Goal: Information Seeking & Learning: Learn about a topic

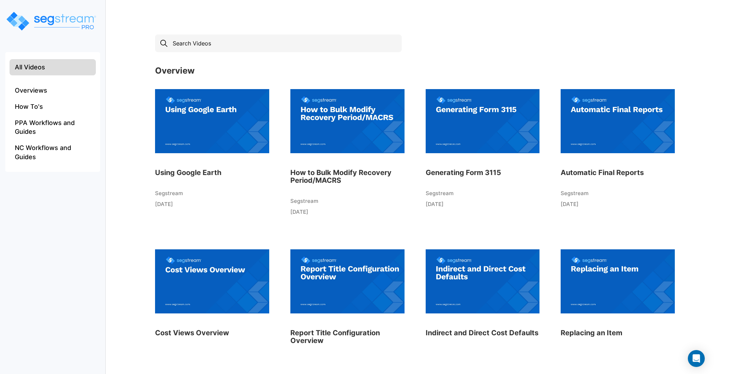
scroll to position [10, 0]
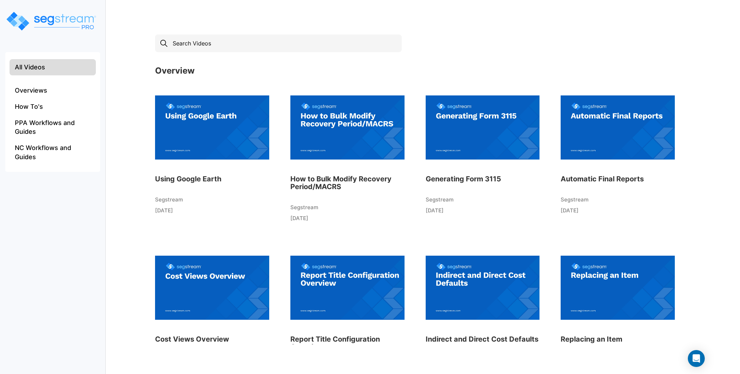
click at [612, 139] on img at bounding box center [618, 128] width 114 height 78
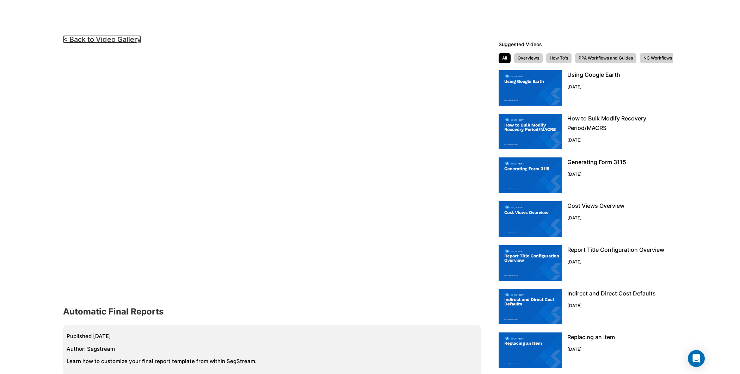
click at [125, 39] on link "< Back to Video Gallery" at bounding box center [102, 39] width 78 height 8
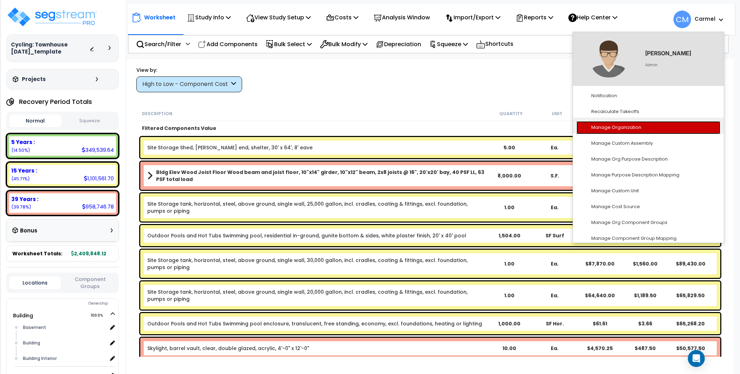
click at [642, 128] on link "Manage Organization" at bounding box center [648, 127] width 144 height 13
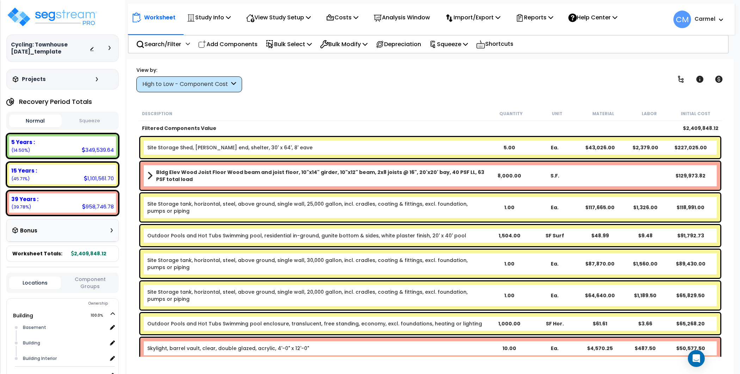
click at [551, 92] on div "Worksheet Study Info Study Setup Add Property Unit Template study Clone study CM" at bounding box center [430, 246] width 607 height 374
click at [358, 20] on p "Costs" at bounding box center [342, 18] width 32 height 10
click at [358, 27] on link "Indirect Costs" at bounding box center [357, 33] width 70 height 14
click at [160, 43] on p "Search/Filter" at bounding box center [158, 44] width 45 height 10
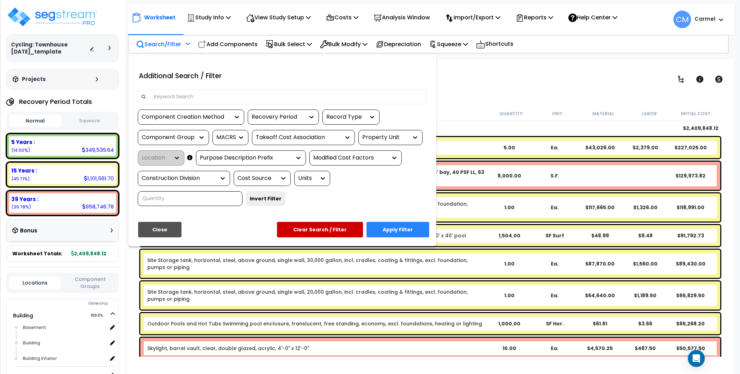
click at [516, 100] on div at bounding box center [370, 187] width 740 height 374
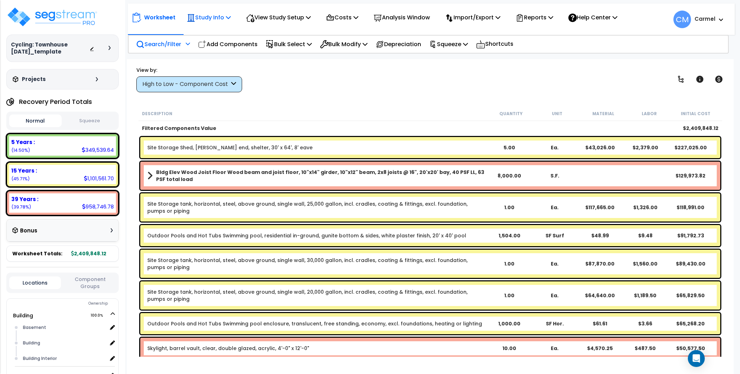
click at [227, 14] on p "Study Info" at bounding box center [209, 18] width 44 height 10
click at [217, 80] on link "Clone study" at bounding box center [218, 78] width 70 height 14
click at [230, 18] on icon at bounding box center [228, 17] width 5 height 6
click at [393, 84] on div "View by: High to Low - Component Cost High to Low - Component Cost" at bounding box center [430, 79] width 593 height 26
click at [350, 39] on p "Bulk Modify" at bounding box center [344, 44] width 48 height 10
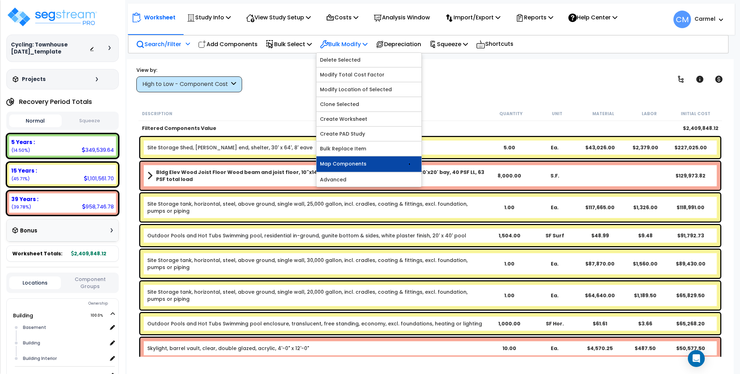
click at [386, 160] on link "Map Components" at bounding box center [368, 164] width 105 height 16
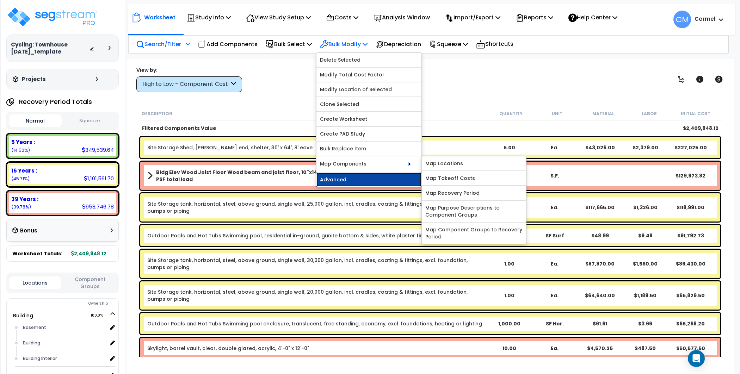
click at [383, 176] on link "Advanced" at bounding box center [368, 180] width 105 height 14
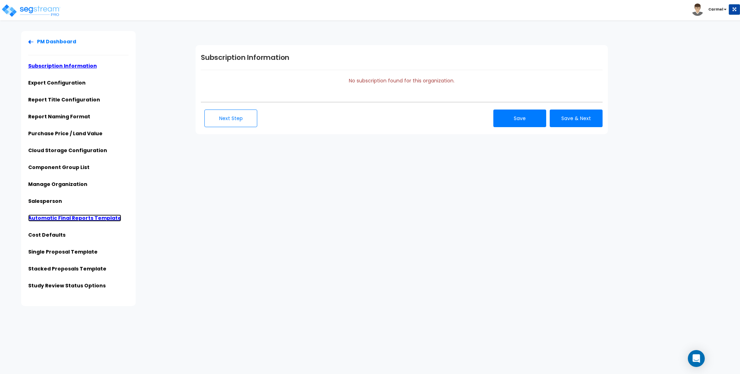
click at [49, 217] on link "Automatic Final Reports Template" at bounding box center [74, 218] width 93 height 7
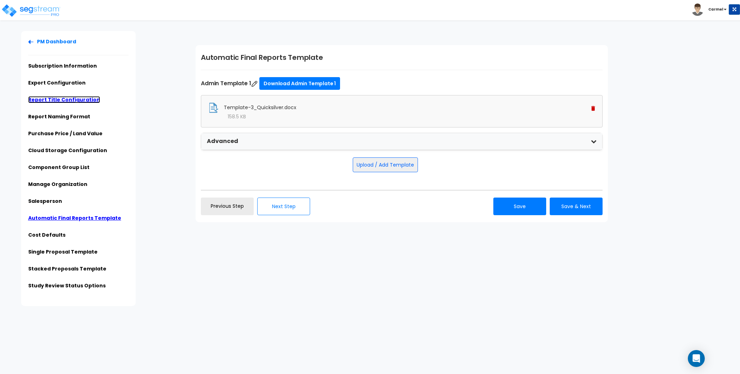
click at [82, 98] on link "Report Title Configuration" at bounding box center [64, 99] width 72 height 7
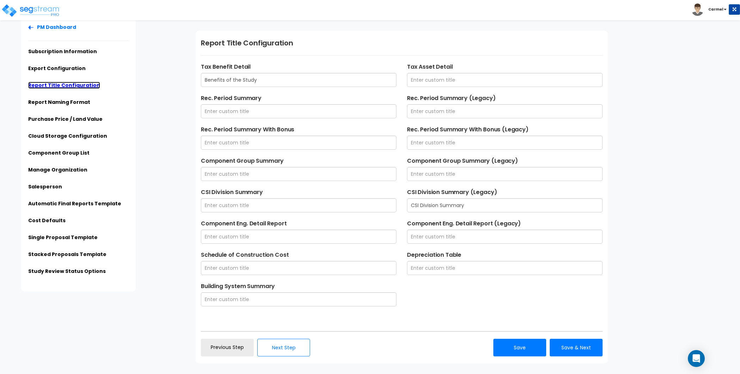
scroll to position [17, 0]
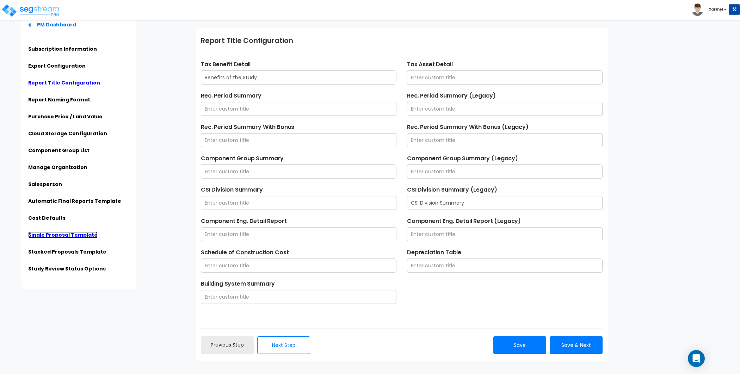
click at [74, 238] on link "Single Proposal Template" at bounding box center [62, 235] width 69 height 7
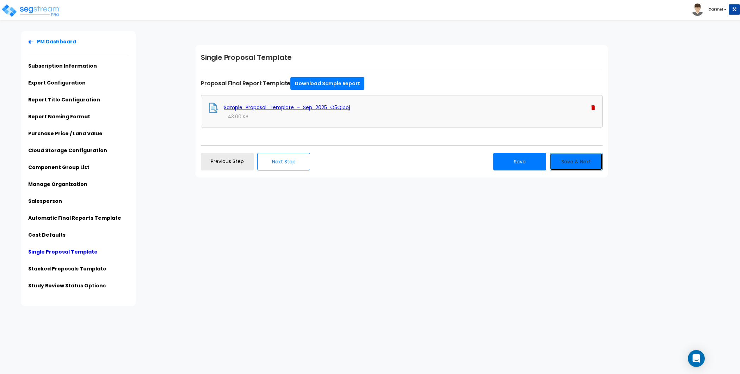
drag, startPoint x: 595, startPoint y: 157, endPoint x: 519, endPoint y: 249, distance: 118.7
click at [520, 249] on div "PM Dashboard Subscription Information Export Configuration Report Title Configu…" at bounding box center [370, 168] width 740 height 275
click at [74, 210] on ul "PM Dashboard Subscription Information Export Configuration Report Title Configu…" at bounding box center [78, 166] width 100 height 256
click at [74, 214] on ul "PM Dashboard Subscription Information Export Configuration Report Title Configu…" at bounding box center [78, 166] width 100 height 256
click at [75, 217] on link "Automatic Final Reports Template" at bounding box center [74, 218] width 93 height 7
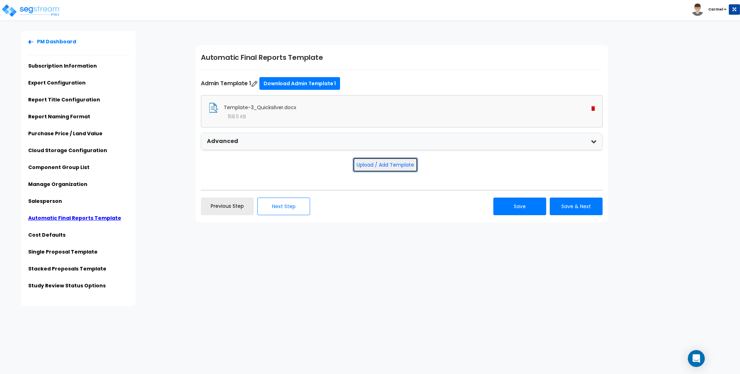
click at [405, 162] on button "Upload / Add Template" at bounding box center [385, 165] width 65 height 15
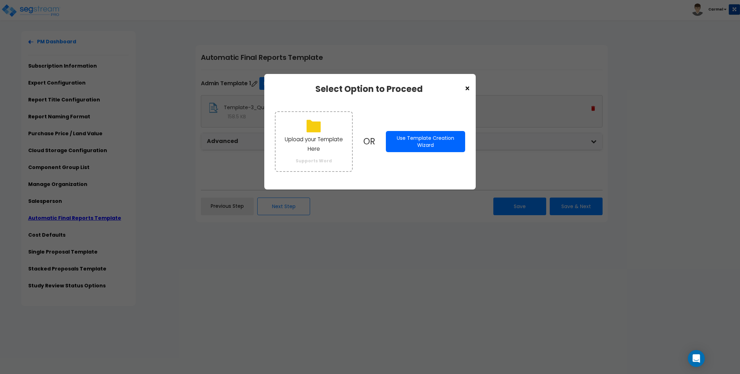
click at [419, 136] on button "Use Template Creation Wizard" at bounding box center [425, 141] width 79 height 21
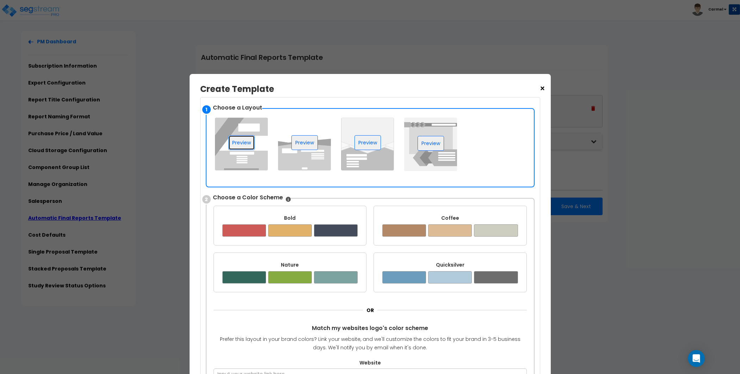
click at [242, 143] on button "Preview" at bounding box center [241, 142] width 26 height 15
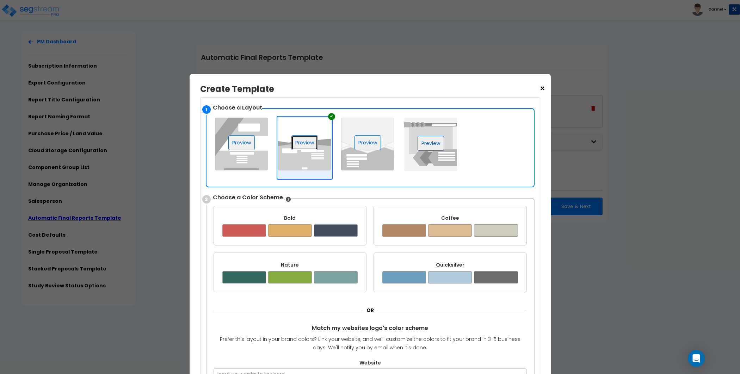
click at [303, 140] on button "Preview" at bounding box center [304, 142] width 26 height 15
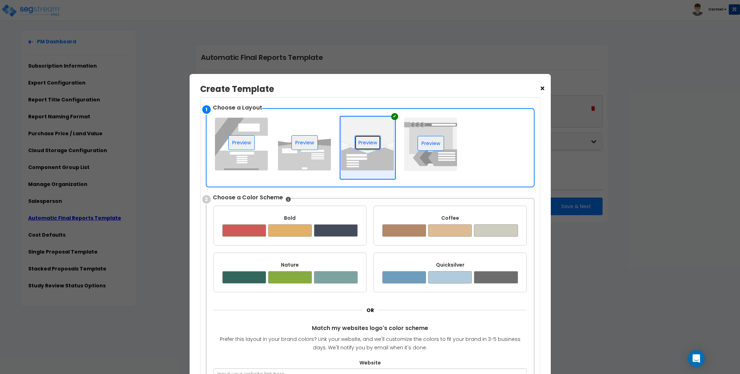
click at [370, 143] on button "Preview" at bounding box center [367, 142] width 26 height 15
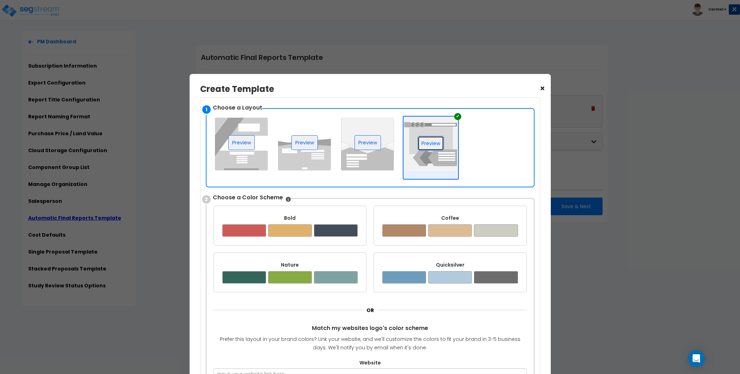
click at [427, 138] on button "Preview" at bounding box center [431, 143] width 26 height 15
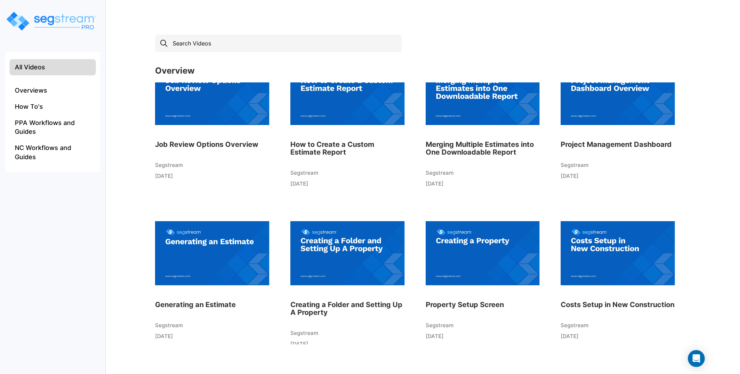
scroll to position [375, 0]
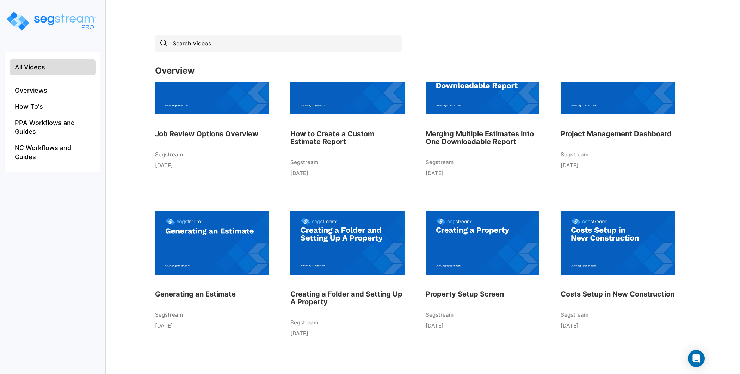
click at [231, 111] on img at bounding box center [212, 83] width 114 height 78
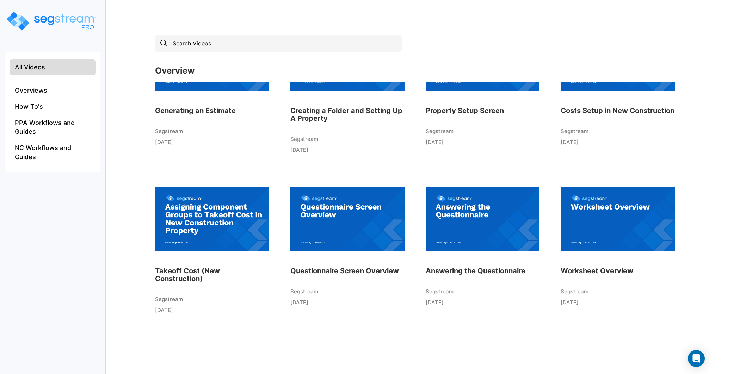
scroll to position [509, 0]
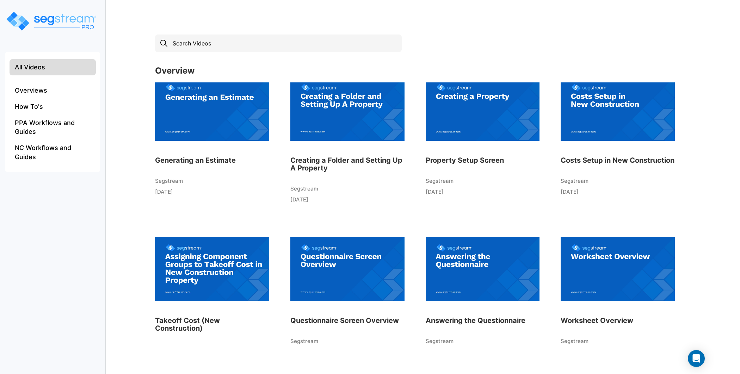
click at [632, 105] on img at bounding box center [618, 109] width 114 height 78
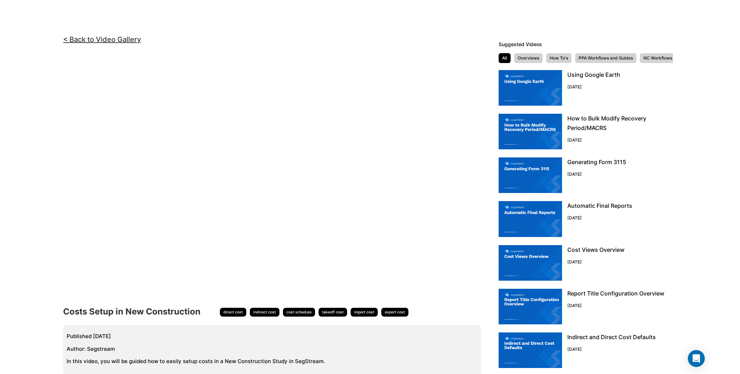
scroll to position [0, 0]
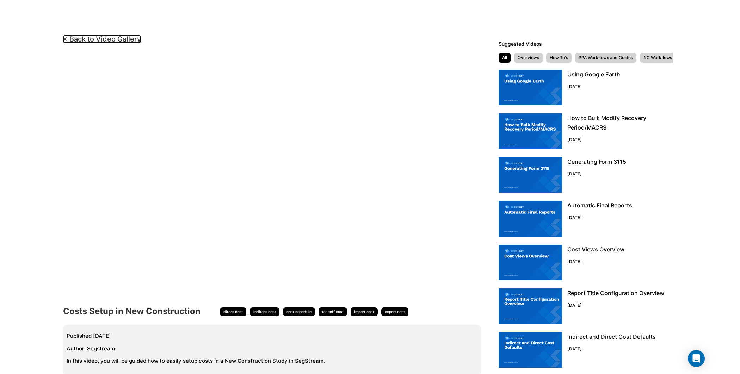
click at [125, 40] on link "< Back to Video Gallery" at bounding box center [102, 39] width 78 height 8
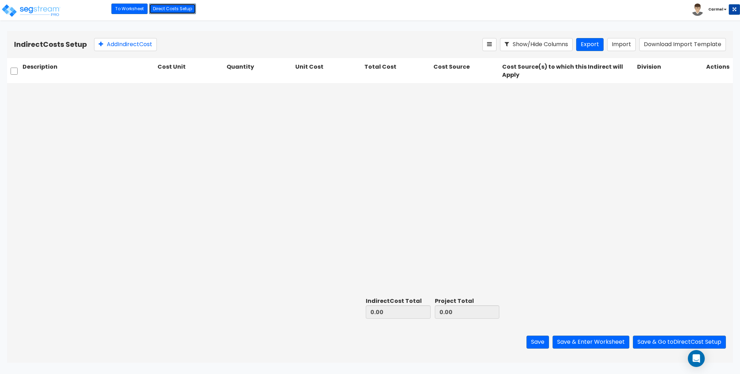
click at [173, 6] on link "Direct Costs Setup" at bounding box center [172, 9] width 47 height 11
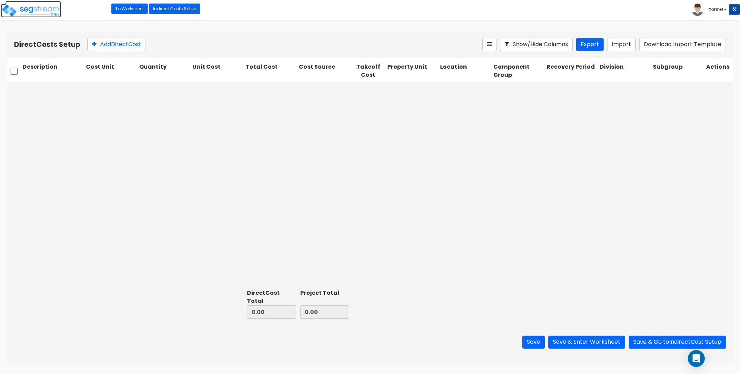
click at [50, 10] on img at bounding box center [31, 11] width 60 height 14
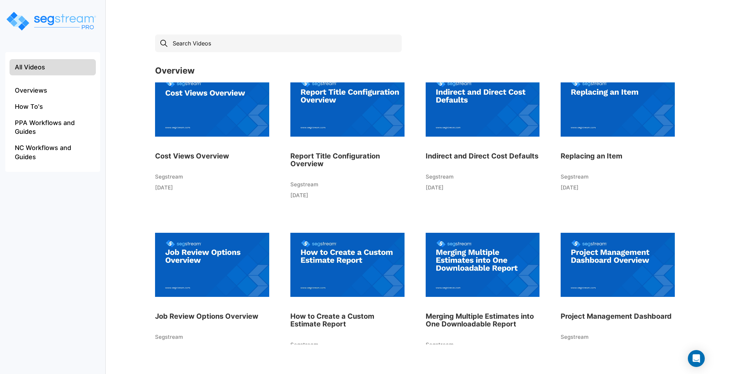
scroll to position [194, 0]
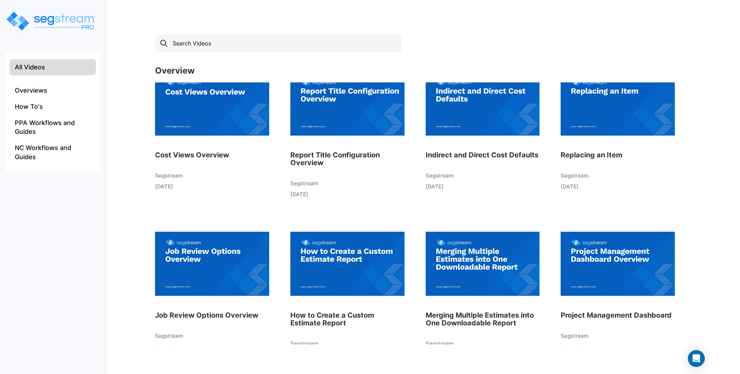
click at [325, 152] on h3 "Report Title Configuration Overview" at bounding box center [347, 159] width 114 height 16
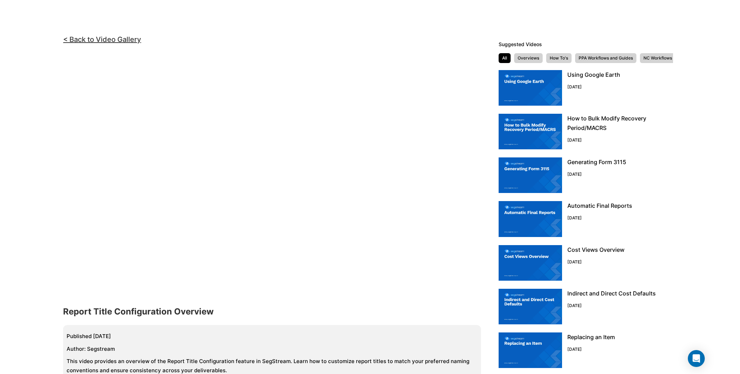
click at [184, 316] on h4 "Report Title Configuration Overview" at bounding box center [138, 311] width 150 height 9
copy div "Report Title Configuration Overview"
click at [122, 38] on link "< Back to Video Gallery" at bounding box center [102, 39] width 78 height 8
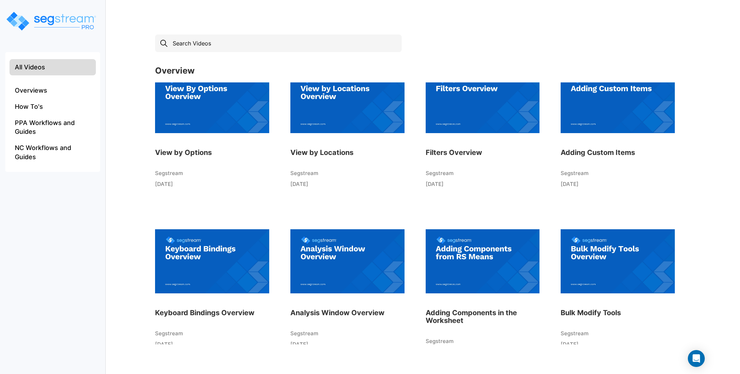
scroll to position [840, 0]
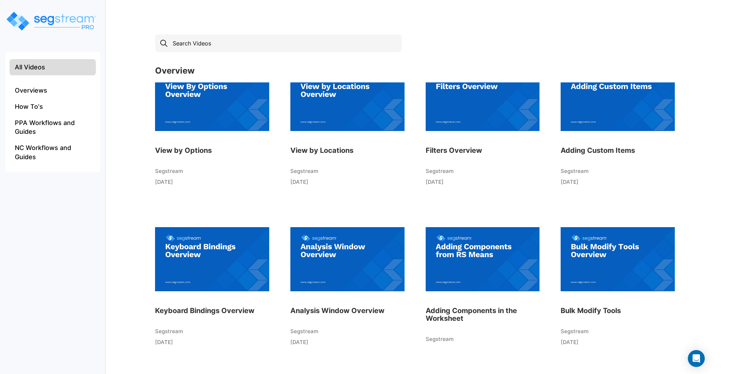
click at [489, 125] on img at bounding box center [483, 99] width 114 height 78
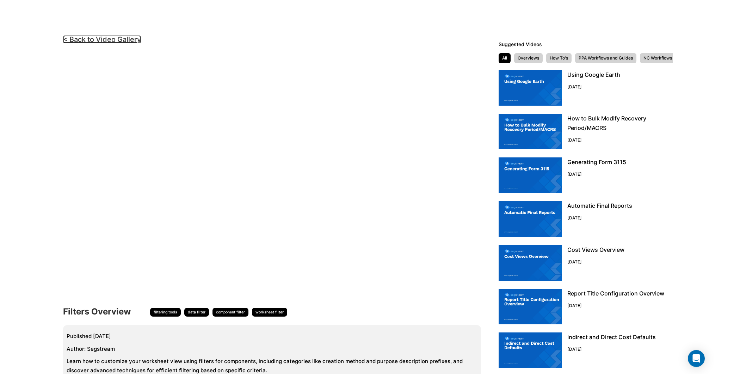
click at [130, 39] on link "< Back to Video Gallery" at bounding box center [102, 39] width 78 height 8
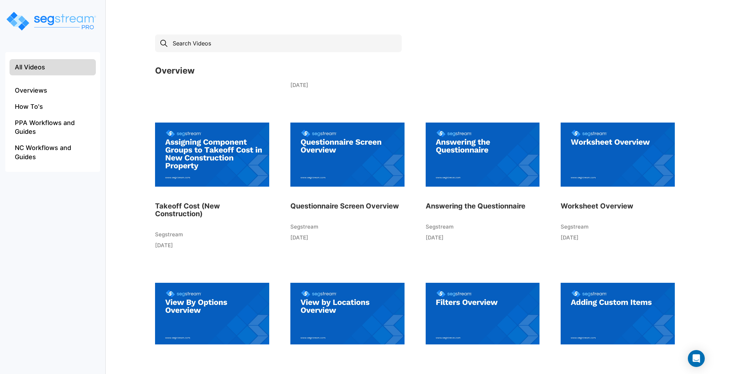
scroll to position [639, 0]
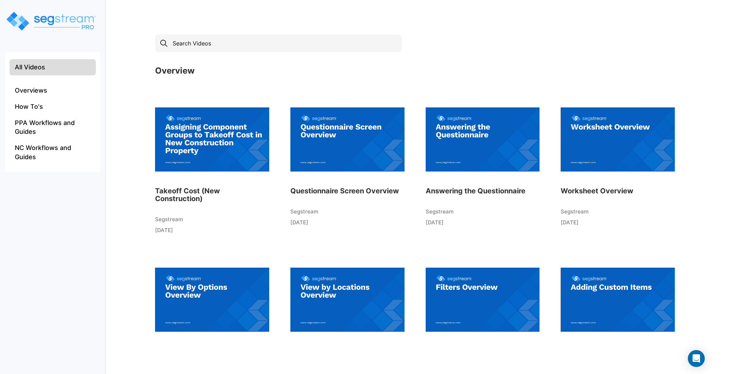
click at [200, 135] on img at bounding box center [212, 140] width 114 height 78
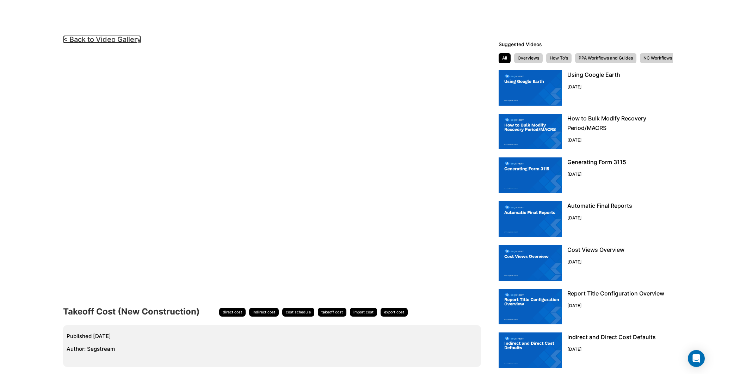
click at [125, 39] on link "< Back to Video Gallery" at bounding box center [102, 39] width 78 height 8
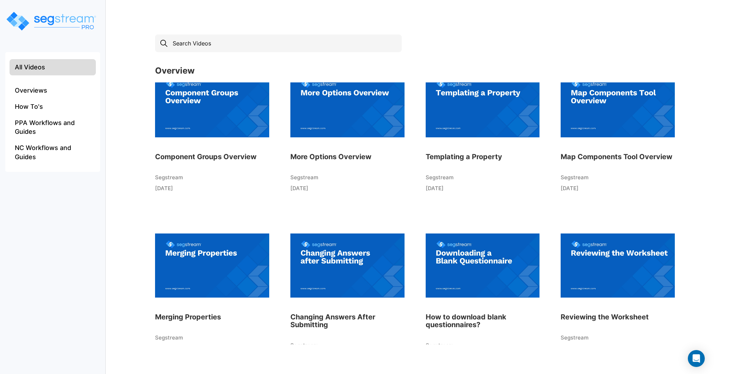
scroll to position [1313, 0]
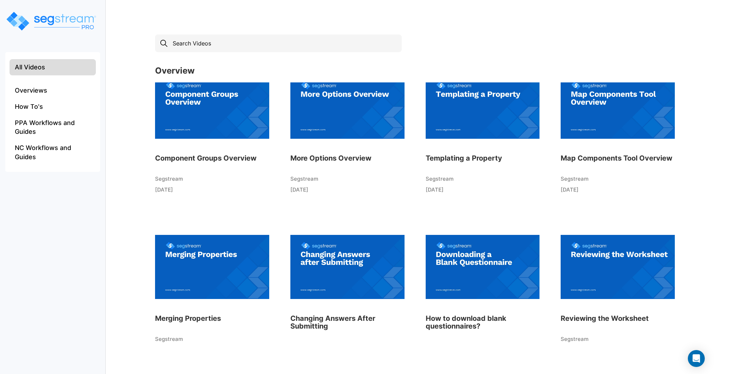
click at [618, 115] on img at bounding box center [618, 107] width 114 height 78
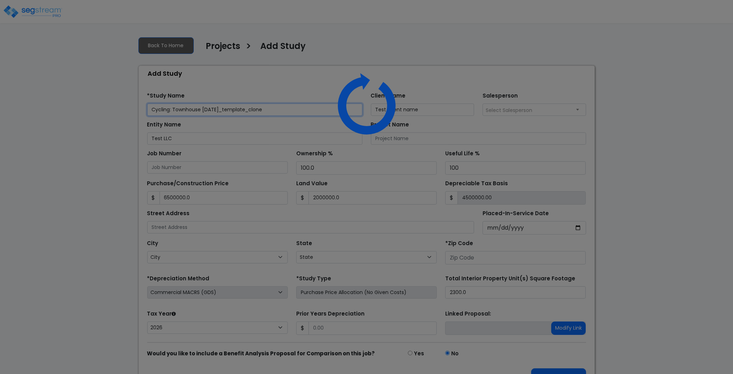
type input "6,500,000.0"
type input "2,000,000.0"
type input "4,500,000.00"
type input "Test Street Address"
type input "80218"
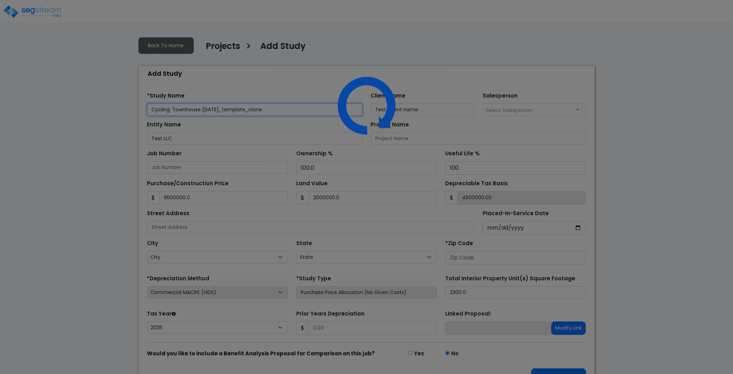
select select "2025"
select select "CO"
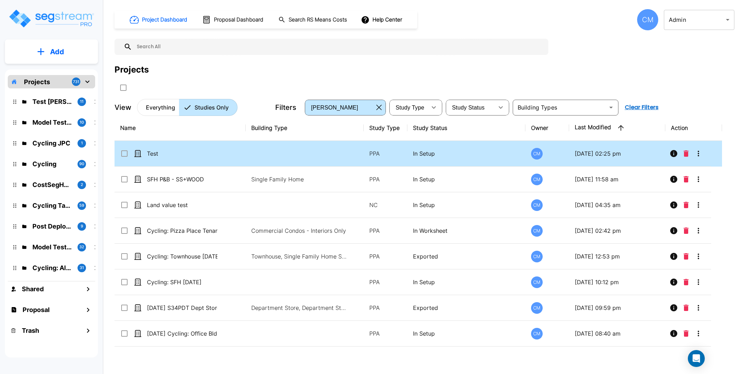
click at [698, 156] on icon "More-Options" at bounding box center [698, 153] width 8 height 8
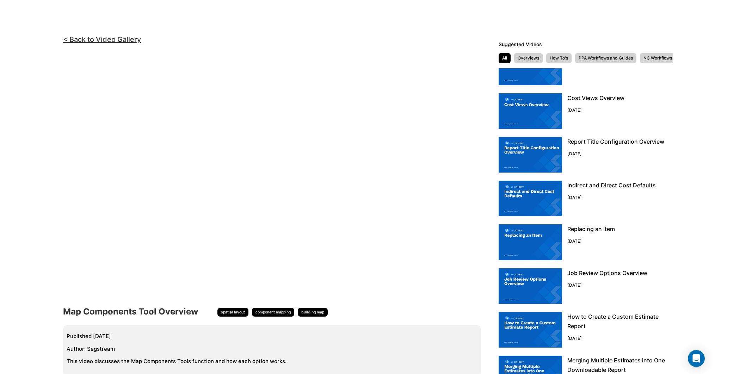
scroll to position [153, 0]
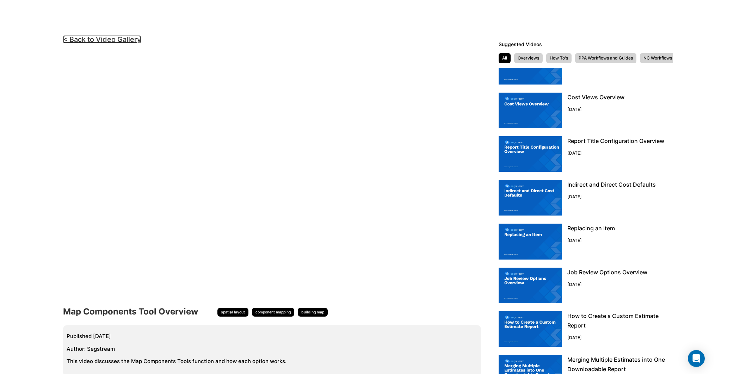
drag, startPoint x: 113, startPoint y: 38, endPoint x: 181, endPoint y: 22, distance: 70.7
click at [113, 38] on link "< Back to Video Gallery" at bounding box center [102, 39] width 78 height 8
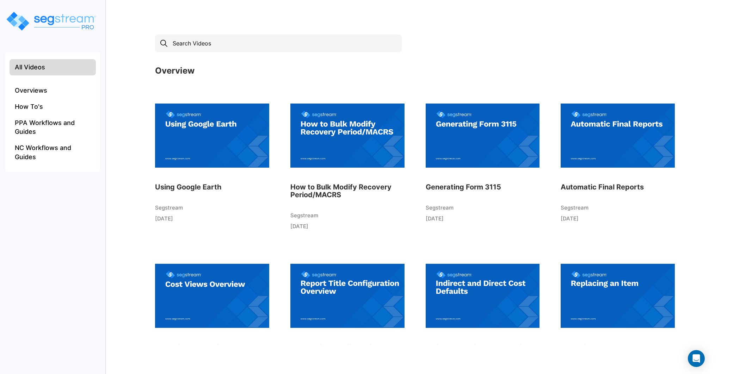
scroll to position [2, 0]
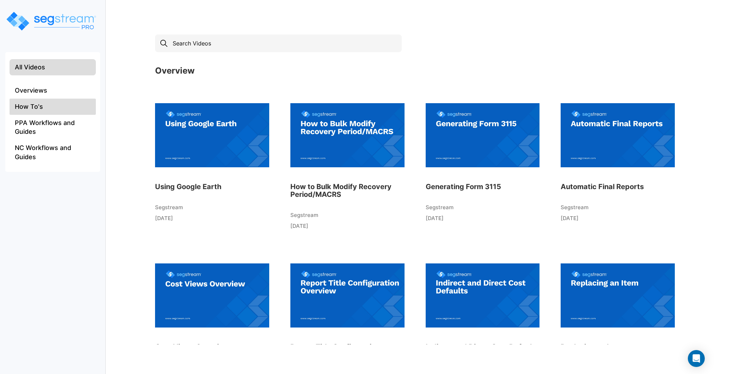
click at [31, 103] on li "How To's" at bounding box center [53, 107] width 86 height 16
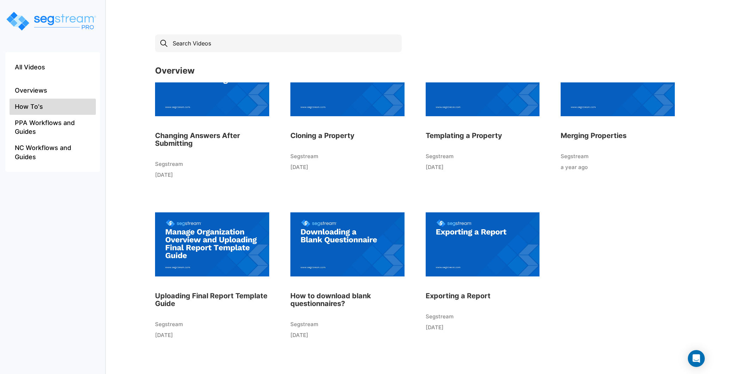
scroll to position [219, 0]
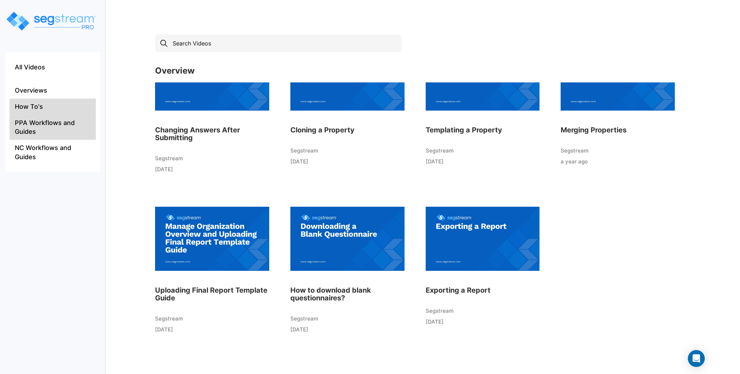
click at [54, 124] on li "PPA Workflows and Guides" at bounding box center [53, 127] width 86 height 25
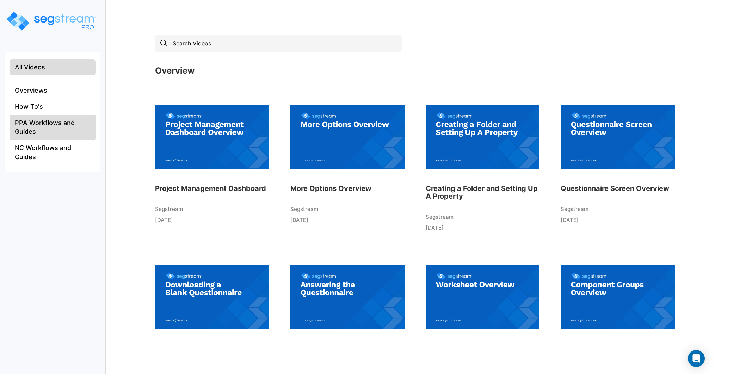
click at [66, 71] on li "All Videos" at bounding box center [53, 67] width 86 height 16
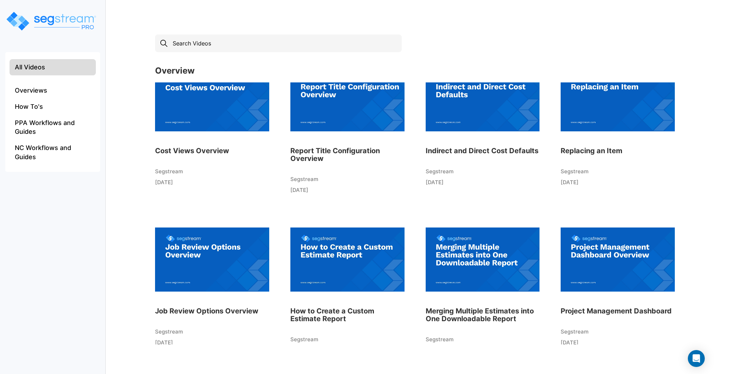
scroll to position [219, 0]
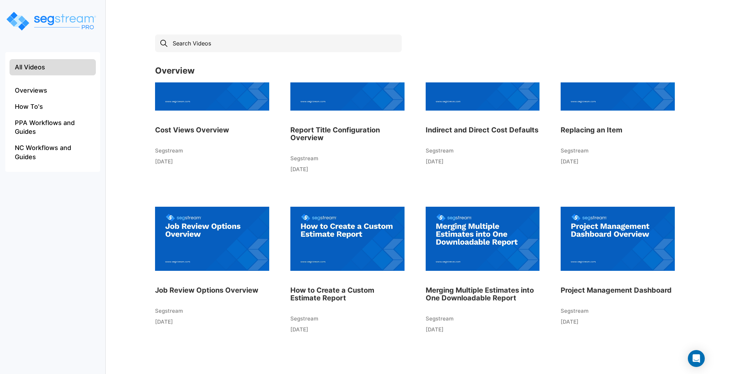
click at [360, 250] on img at bounding box center [347, 239] width 114 height 78
